Goal: Find specific page/section: Find specific page/section

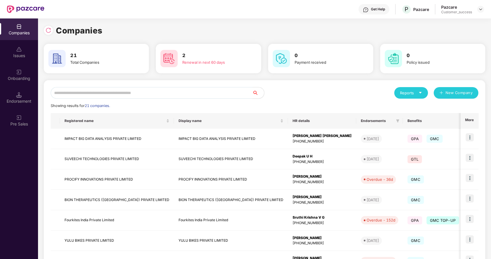
click at [125, 93] on input "text" at bounding box center [152, 93] width 202 height 12
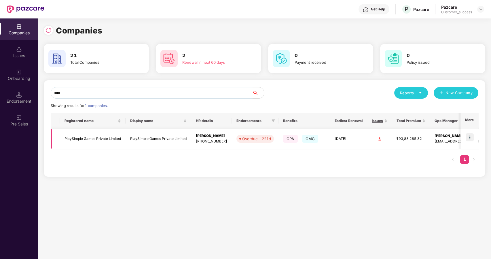
type input "****"
click at [78, 139] on td "PlaySimple Games Private Limited" at bounding box center [93, 139] width 66 height 20
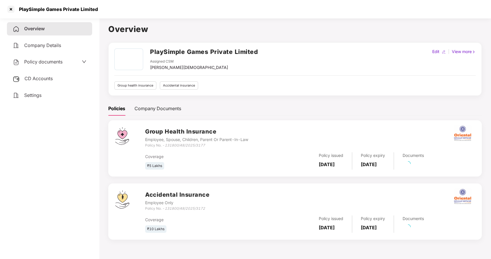
click at [37, 61] on span "Policy documents" at bounding box center [43, 62] width 38 height 6
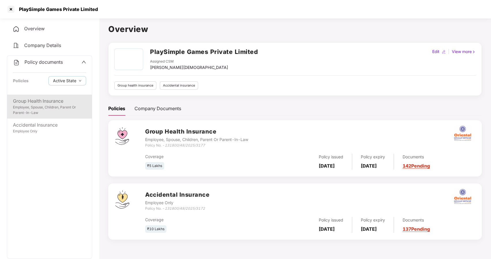
click at [43, 105] on div "Employee, Spouse, Children, Parent Or Parent-In-Law" at bounding box center [49, 110] width 73 height 11
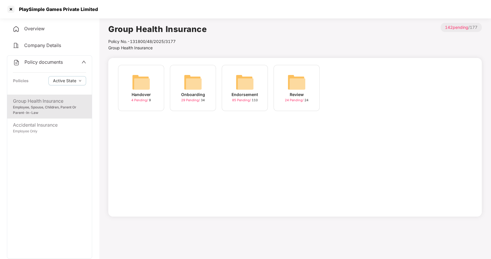
click at [183, 92] on div "Onboarding" at bounding box center [193, 94] width 24 height 6
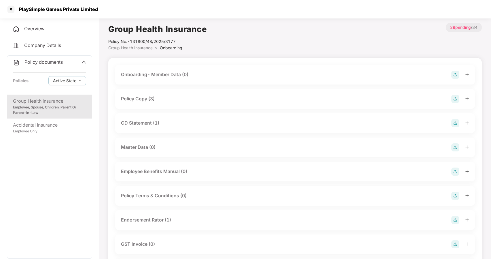
click at [133, 45] on span "Group Health Insurance" at bounding box center [130, 47] width 44 height 5
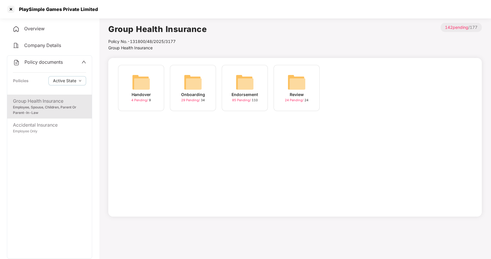
click at [250, 87] on img at bounding box center [245, 82] width 18 height 18
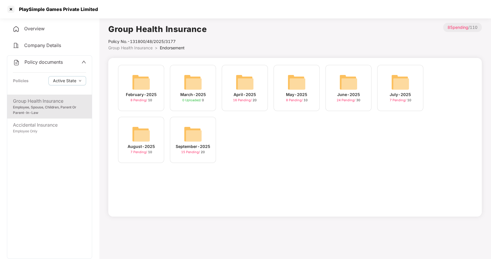
click at [186, 131] on img at bounding box center [193, 134] width 18 height 18
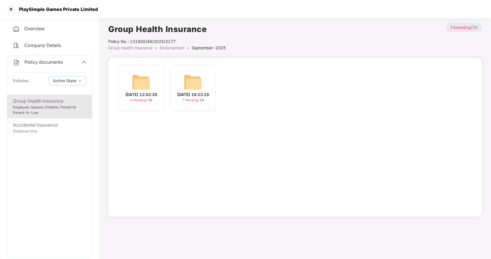
click at [191, 87] on img at bounding box center [193, 82] width 18 height 18
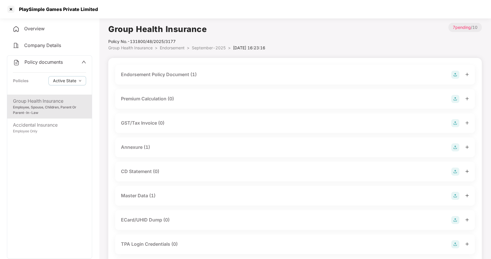
click at [131, 194] on div "Master Data (1)" at bounding box center [138, 195] width 35 height 7
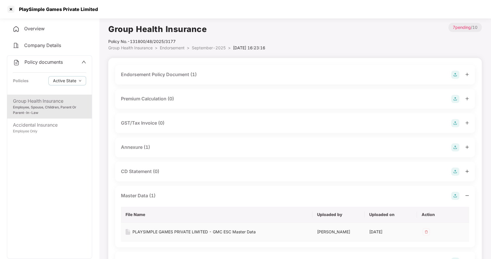
click at [155, 230] on div "PLAYSIMPLE GAMES PRIVATE LIMITED - GMC ESC Master Data" at bounding box center [194, 232] width 123 height 6
click at [156, 229] on div "PLAYSIMPLE GAMES PRIVATE LIMITED - GMC ESC Master Data" at bounding box center [194, 232] width 123 height 6
click at [12, 8] on div at bounding box center [10, 9] width 9 height 9
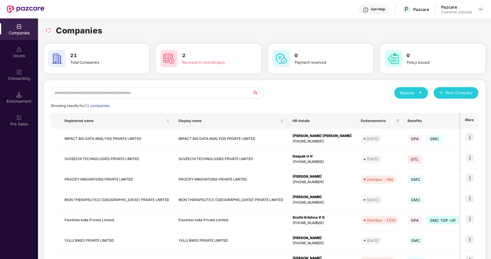
click at [128, 90] on input "text" at bounding box center [152, 93] width 202 height 12
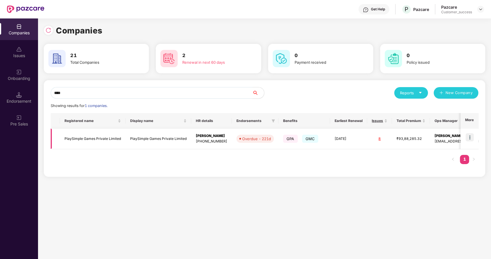
type input "****"
click at [472, 135] on img at bounding box center [470, 137] width 8 height 8
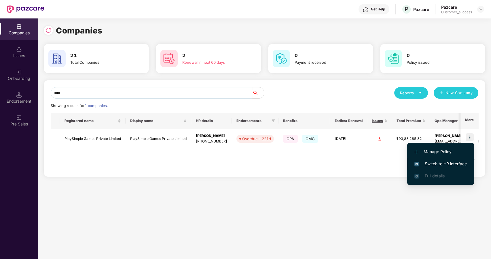
click at [431, 161] on span "Switch to HR interface" at bounding box center [441, 164] width 52 height 6
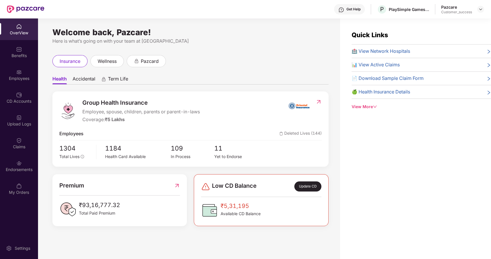
click at [25, 166] on div "Endorsements" at bounding box center [19, 166] width 38 height 22
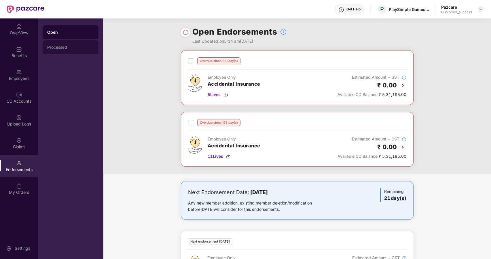
click at [56, 49] on div "Processed" at bounding box center [70, 47] width 47 height 5
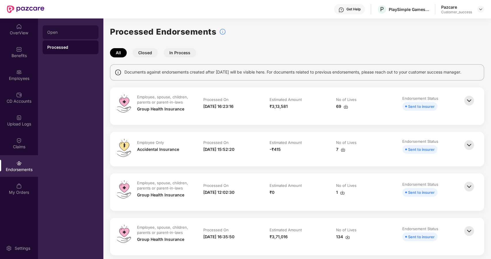
click at [71, 29] on div "Open" at bounding box center [71, 32] width 56 height 14
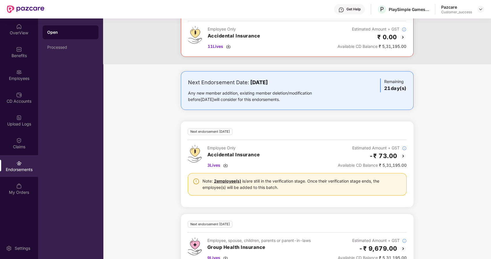
scroll to position [157, 0]
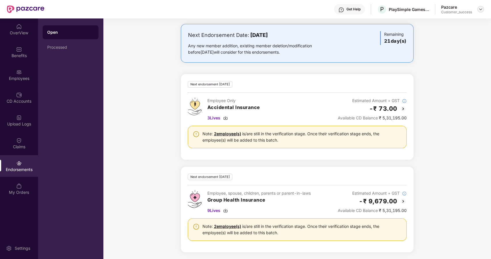
click at [483, 8] on div at bounding box center [480, 9] width 7 height 7
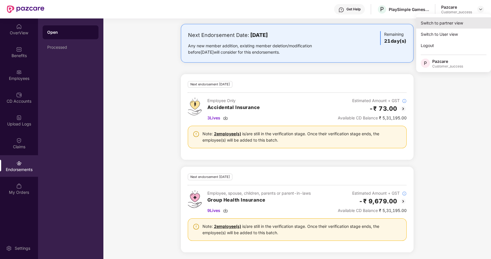
click at [429, 22] on div "Switch to partner view" at bounding box center [453, 22] width 75 height 11
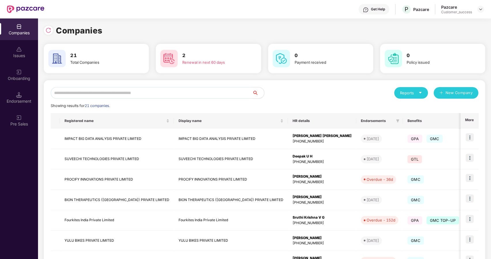
click at [125, 93] on input "text" at bounding box center [152, 93] width 202 height 12
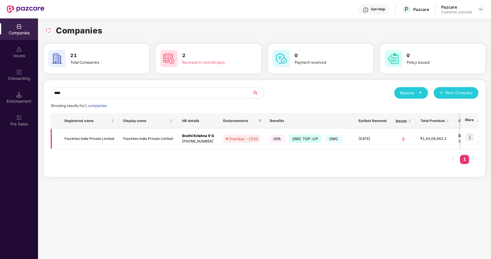
type input "****"
click at [76, 134] on td "Fourkites India Private Limited" at bounding box center [89, 139] width 59 height 20
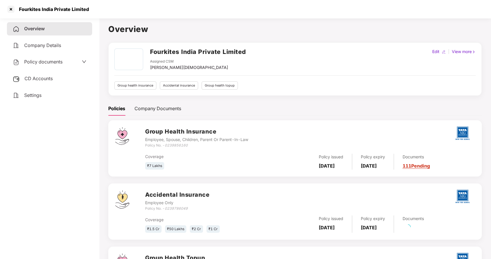
click at [48, 62] on span "Policy documents" at bounding box center [43, 62] width 38 height 6
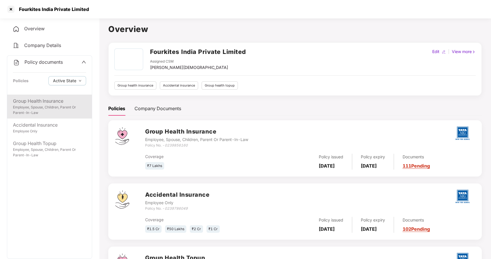
click at [47, 109] on div "Employee, Spouse, Children, Parent Or Parent-In-Law" at bounding box center [49, 110] width 73 height 11
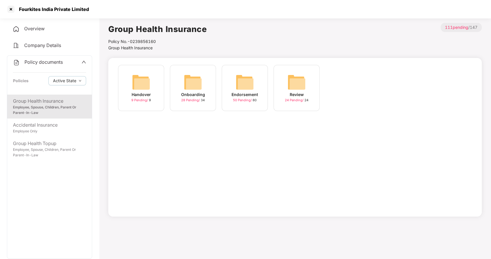
click at [189, 88] on img at bounding box center [193, 82] width 18 height 18
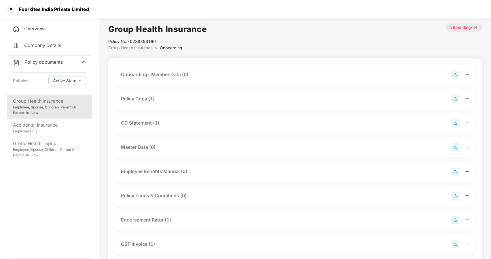
click at [141, 97] on div "Policy Copy (1)" at bounding box center [138, 98] width 34 height 7
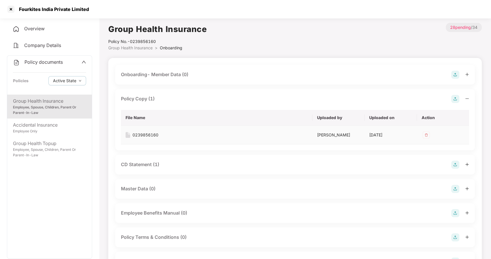
click at [144, 133] on div "0239856160" at bounding box center [146, 135] width 26 height 6
